Goal: Obtain resource: Download file/media

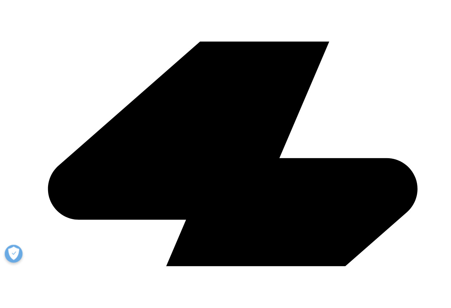
scroll to position [239, 0]
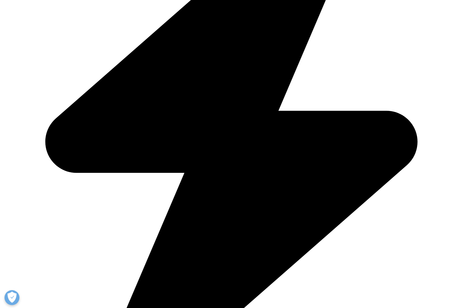
scroll to position [657, 0]
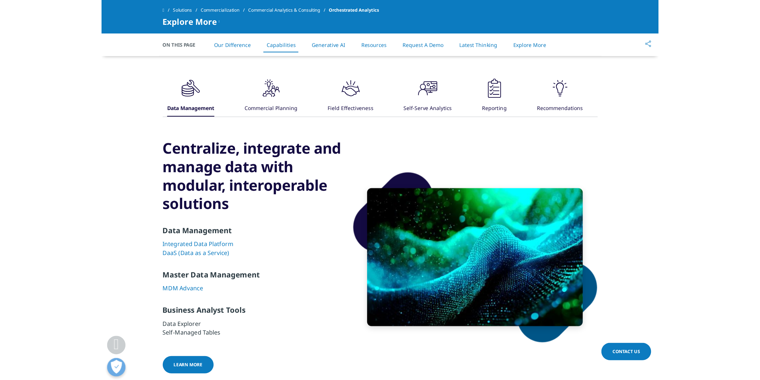
scroll to position [806, 0]
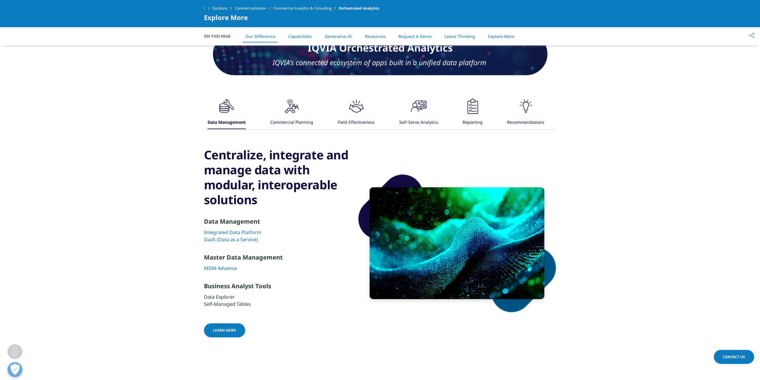
click at [350, 121] on div "Field Effectiveness" at bounding box center [356, 122] width 37 height 13
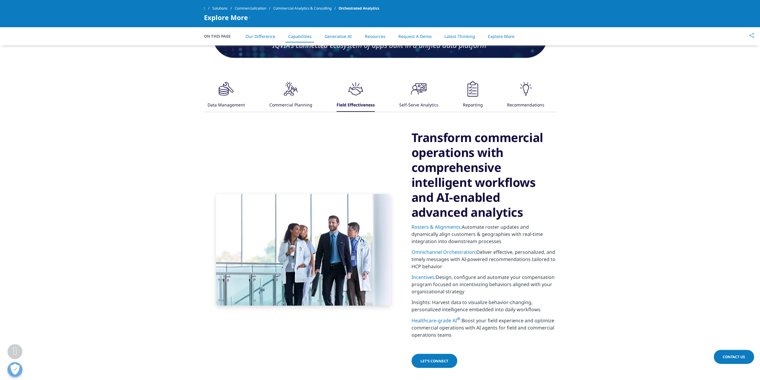
scroll to position [836, 0]
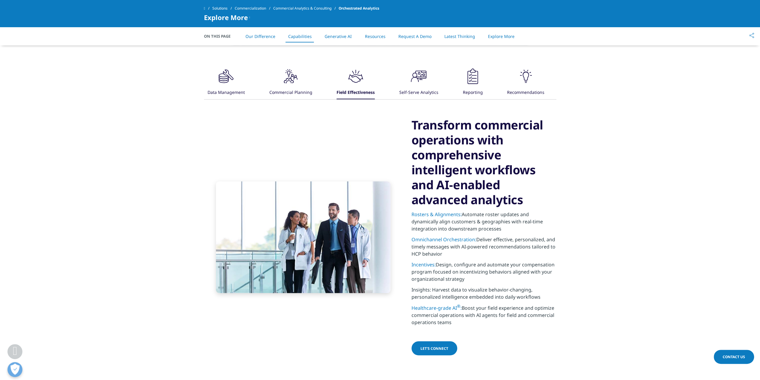
click at [430, 216] on link "Rosters & Alignments:" at bounding box center [437, 214] width 50 height 7
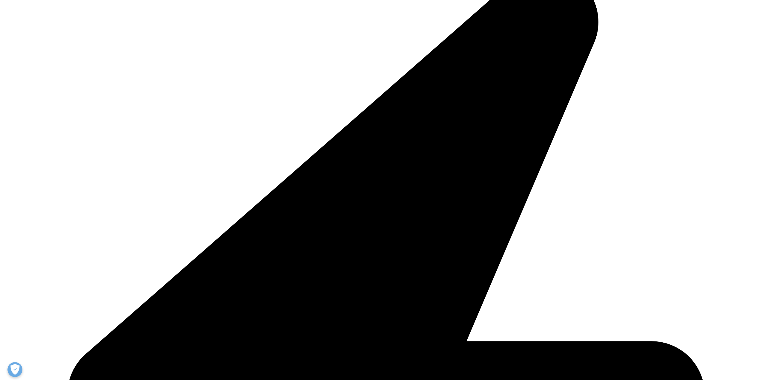
scroll to position [269, 0]
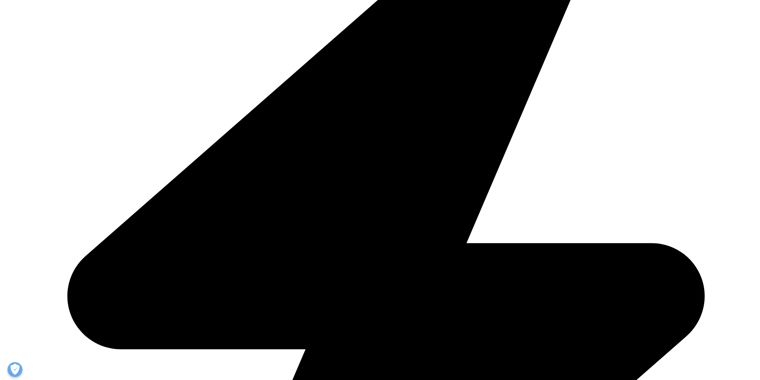
drag, startPoint x: 283, startPoint y: 113, endPoint x: 288, endPoint y: 119, distance: 8.0
drag, startPoint x: 201, startPoint y: 143, endPoint x: 259, endPoint y: 145, distance: 58.0
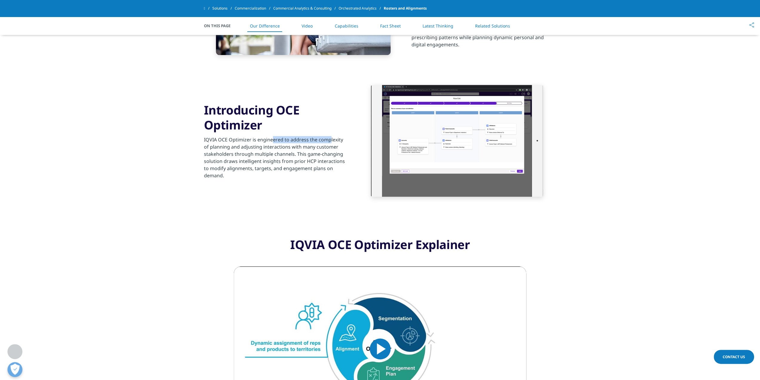
click at [259, 145] on section "Introducing OCE Optimizer IQVIA OCE Optimizer is engineered to address the comp…" at bounding box center [380, 141] width 760 height 142
click at [259, 145] on div "IQVIA OCE Optimizer is engineered to address the complexity of planning and adj…" at bounding box center [276, 155] width 145 height 47
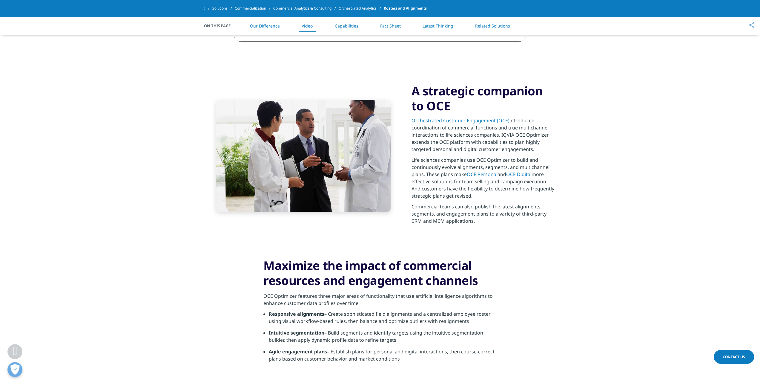
scroll to position [657, 0]
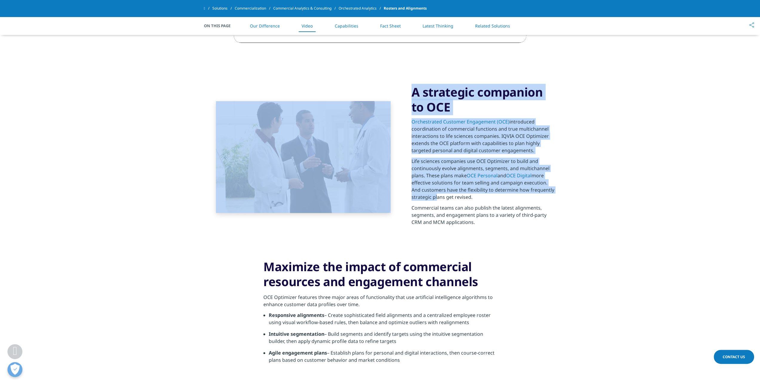
drag, startPoint x: 332, startPoint y: 65, endPoint x: 434, endPoint y: 194, distance: 165.2
click at [434, 194] on p "Life sciences companies use OCE Optimizer to build and continuously evolve alig…" at bounding box center [484, 180] width 145 height 47
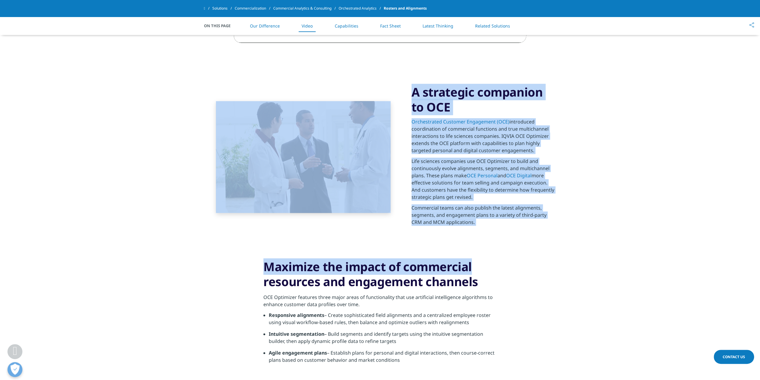
drag, startPoint x: 405, startPoint y: 153, endPoint x: 494, endPoint y: 252, distance: 133.5
click at [494, 252] on section "Maximize the impact of commercial resources and engagement channels OCE Optimiz…" at bounding box center [380, 313] width 760 height 139
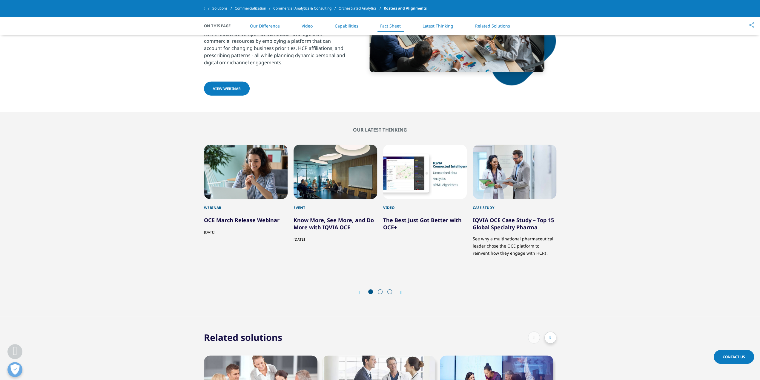
scroll to position [1613, 0]
click at [380, 289] on span at bounding box center [380, 291] width 5 height 5
click at [402, 290] on icon "Next slide" at bounding box center [402, 292] width 2 height 5
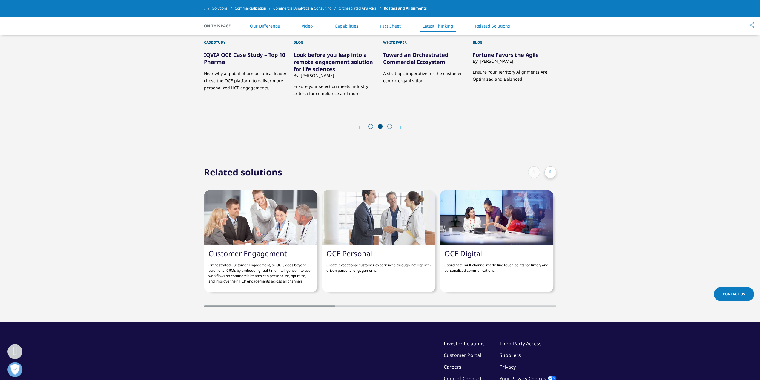
scroll to position [1702, 0]
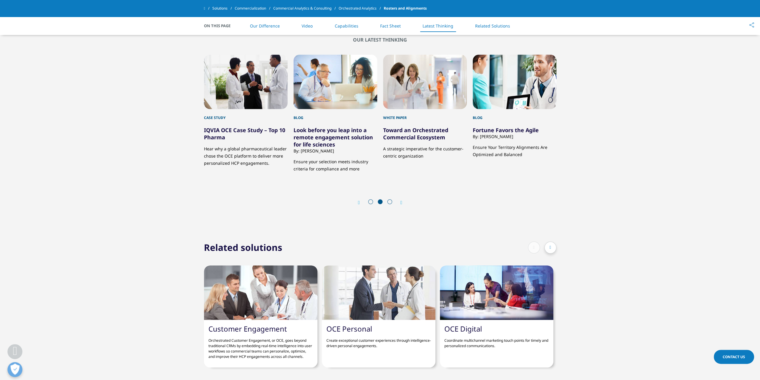
click at [371, 199] on span at bounding box center [370, 201] width 5 height 5
click at [392, 199] on div at bounding box center [380, 202] width 29 height 6
click at [402, 200] on icon "Next slide" at bounding box center [402, 202] width 2 height 5
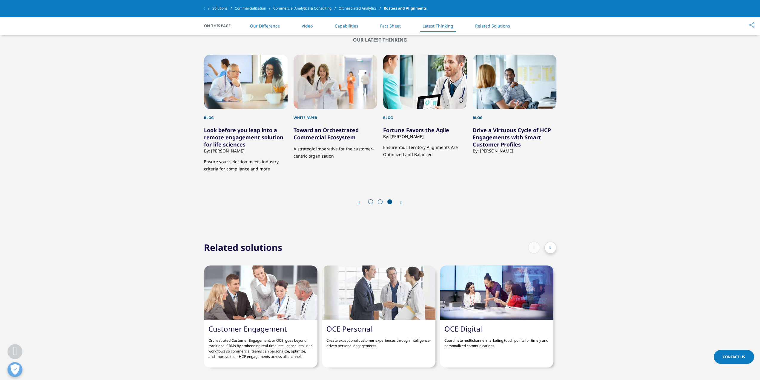
click at [358, 200] on icon "Previous slide" at bounding box center [359, 202] width 2 height 5
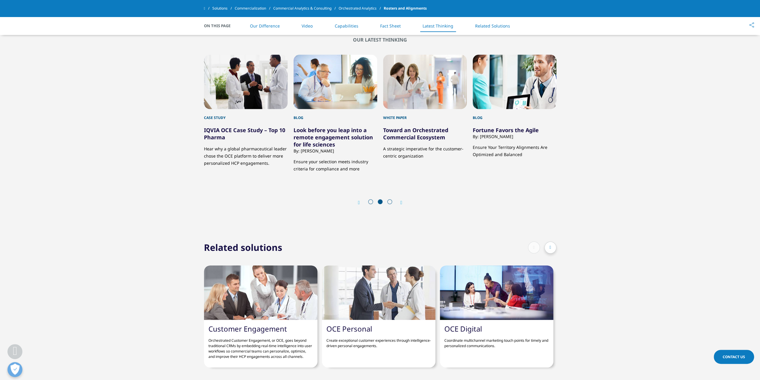
click at [358, 200] on icon "Previous slide" at bounding box center [359, 202] width 2 height 5
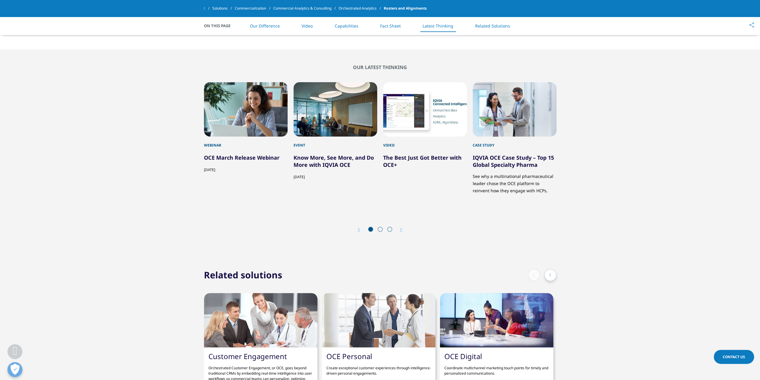
scroll to position [1643, 0]
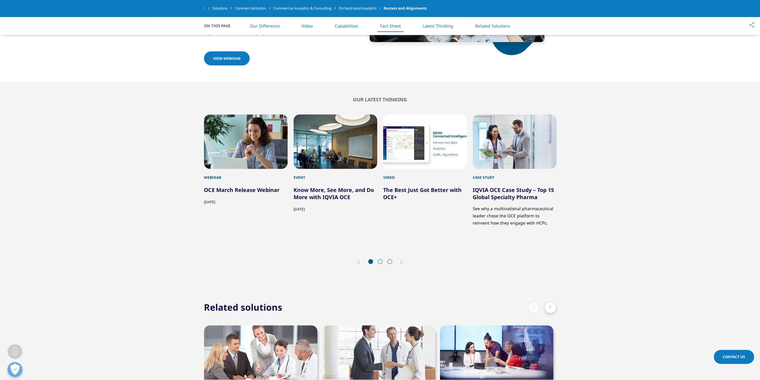
drag, startPoint x: 172, startPoint y: 78, endPoint x: 609, endPoint y: 242, distance: 466.8
click at [614, 243] on section "Our Latest Thinking Webinar OCE March Release Webinar February 28, 2024 Event K…" at bounding box center [380, 184] width 760 height 204
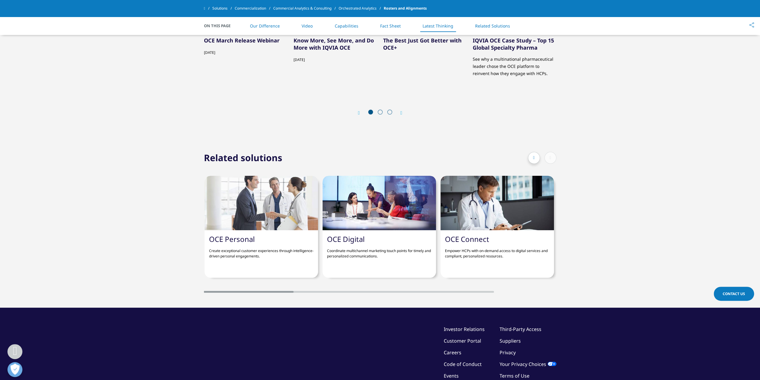
scroll to position [0, 0]
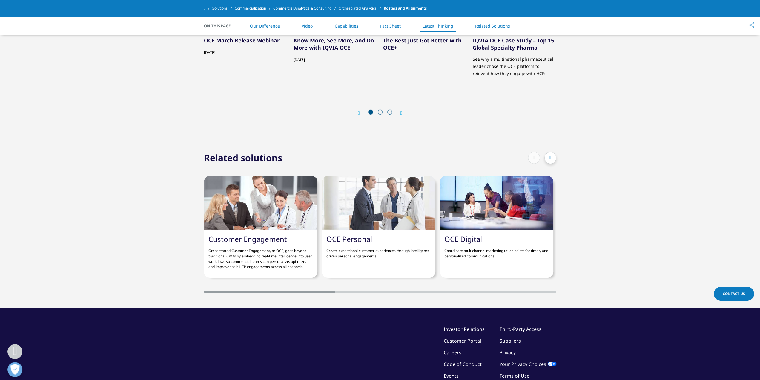
drag, startPoint x: 317, startPoint y: 286, endPoint x: 277, endPoint y: 247, distance: 56.0
click at [289, 269] on div "Customer Engagement Orchestrated Customer Engagement, or OCE, goes beyond tradi…" at bounding box center [380, 228] width 352 height 129
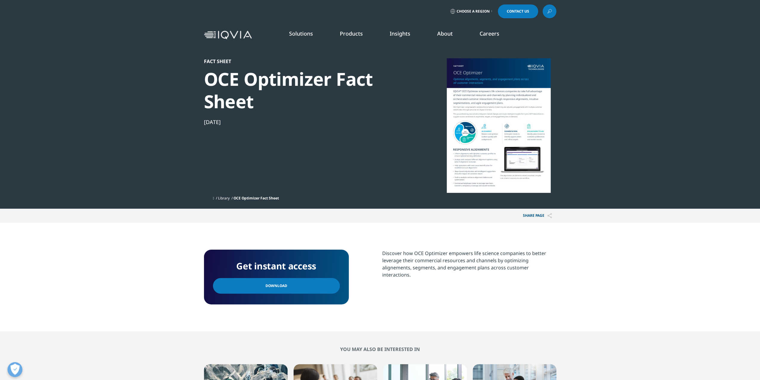
click at [268, 289] on span "Download" at bounding box center [277, 285] width 22 height 7
